Goal: Check status: Check status

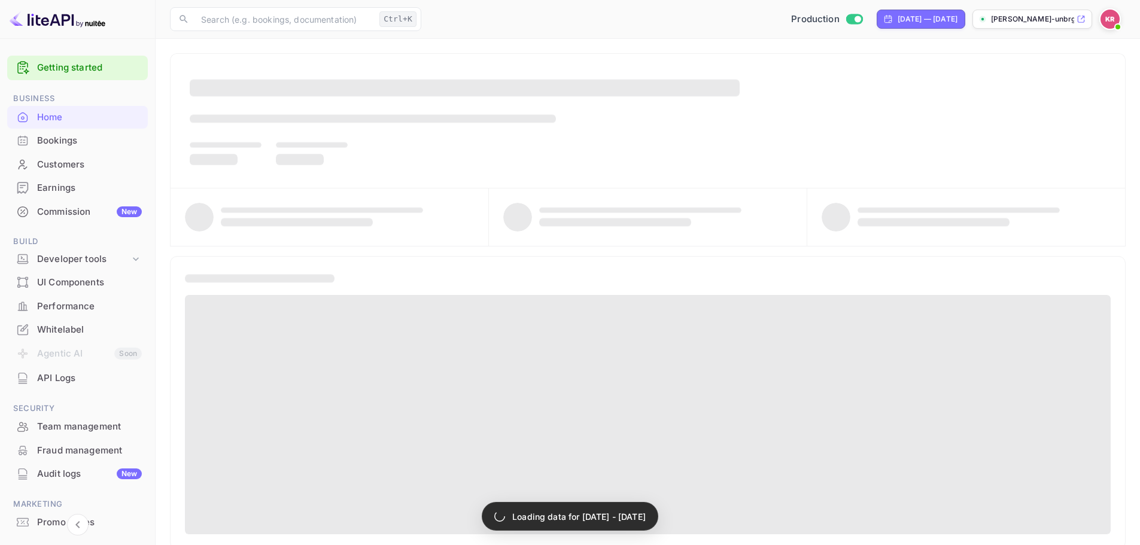
drag, startPoint x: 0, startPoint y: 0, endPoint x: 174, endPoint y: 141, distance: 223.8
click at [91, 143] on div "Bookings" at bounding box center [89, 141] width 105 height 14
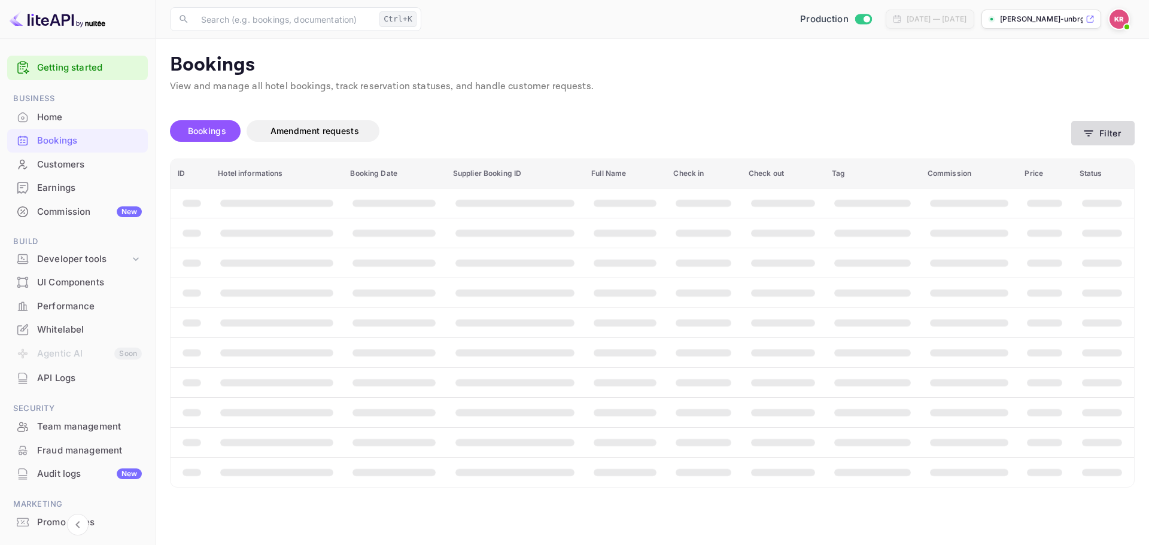
click at [1098, 134] on button "Filter" at bounding box center [1103, 133] width 63 height 25
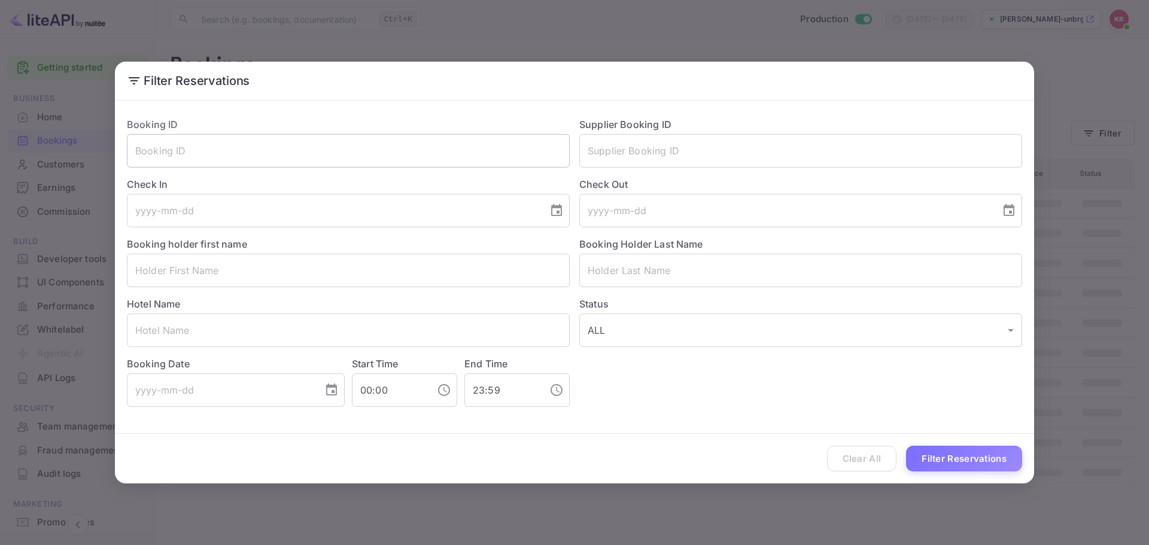
click at [364, 156] on input "text" at bounding box center [348, 151] width 443 height 34
paste input "f4pspqj5r"
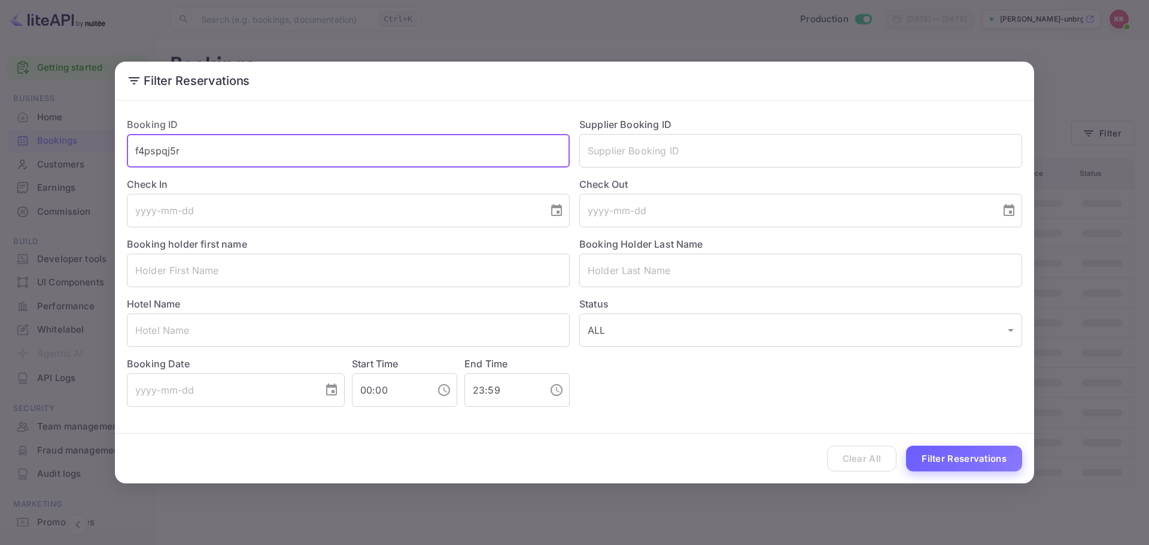
type input "f4pspqj5r"
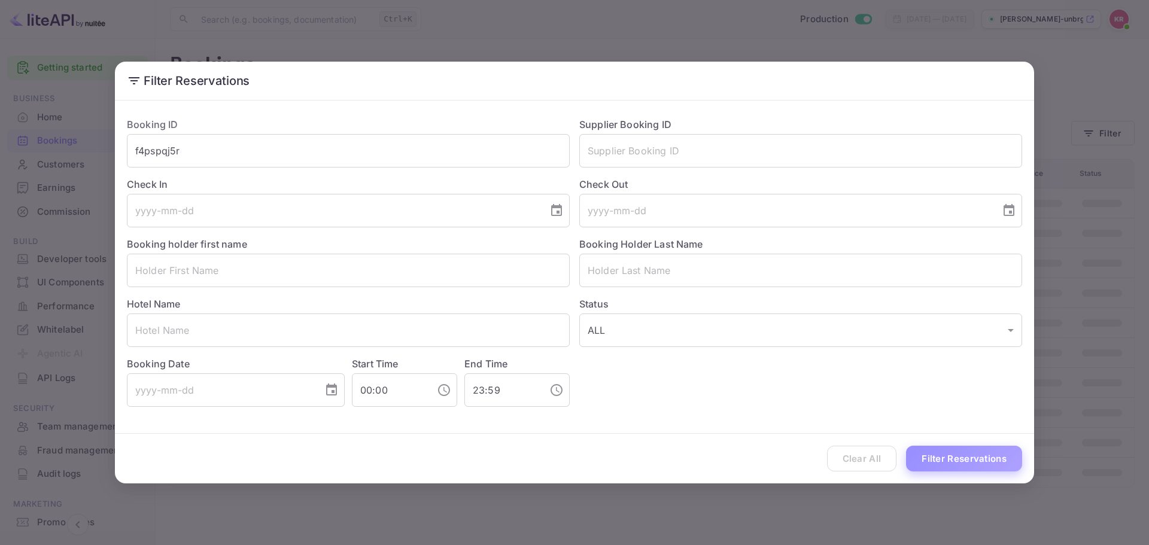
click at [988, 464] on button "Filter Reservations" at bounding box center [964, 459] width 116 height 26
